Goal: Task Accomplishment & Management: Manage account settings

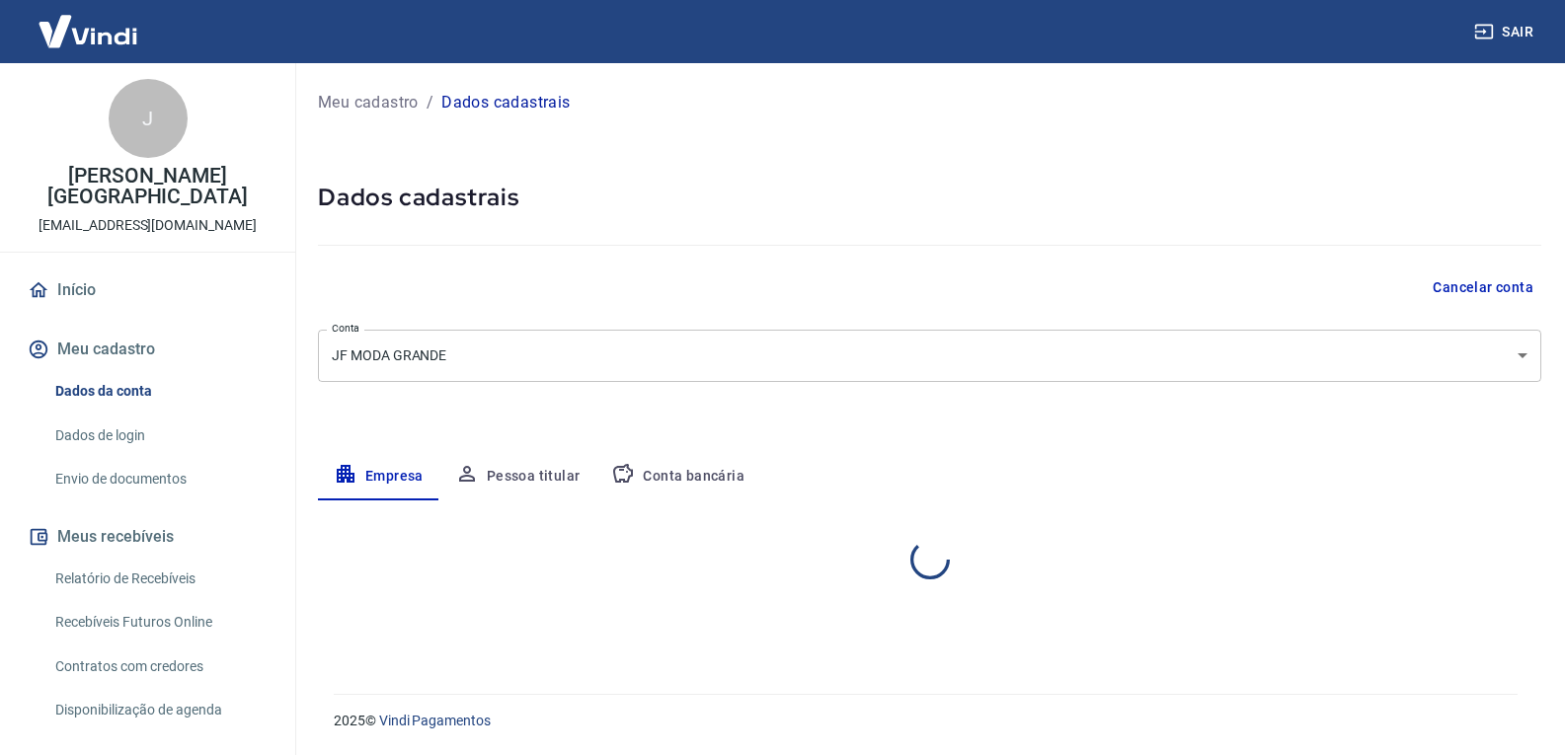
select select "SP"
select select "business"
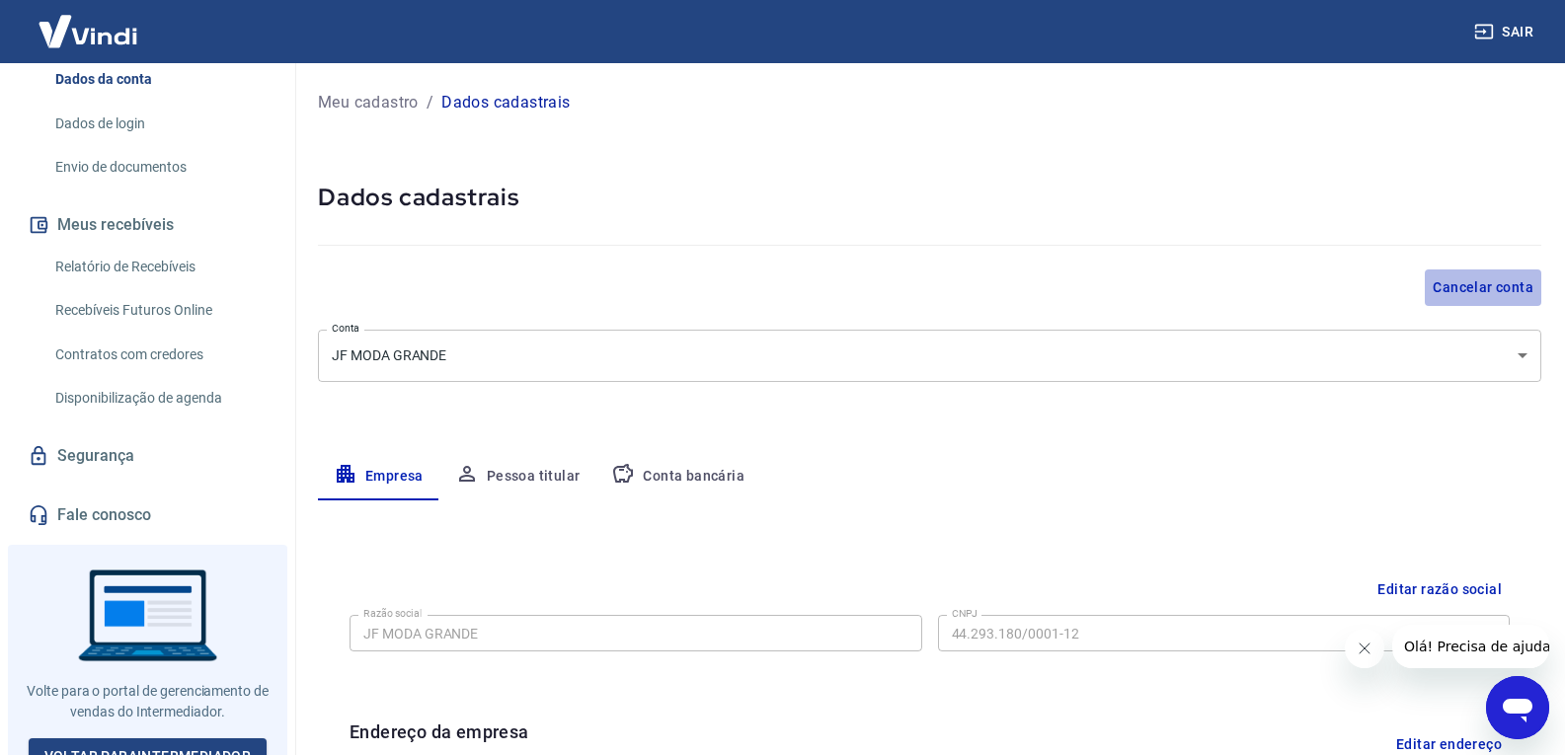
click at [1480, 280] on button "Cancelar conta" at bounding box center [1483, 288] width 116 height 37
click at [1520, 30] on button "Sair" at bounding box center [1505, 32] width 71 height 37
